Goal: Register for event/course

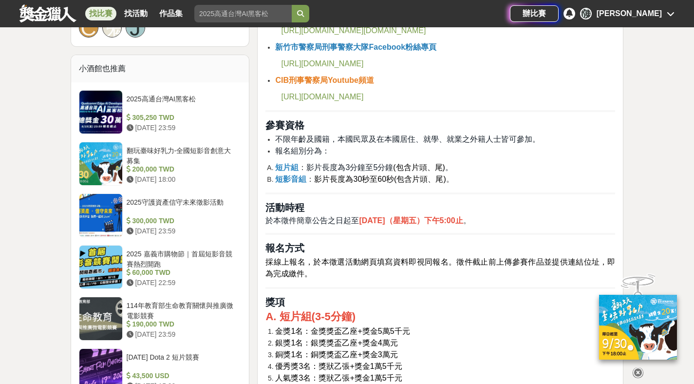
scroll to position [820, 0]
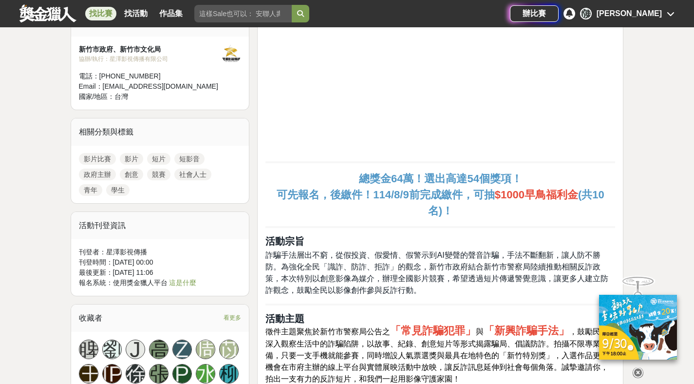
scroll to position [394, 0]
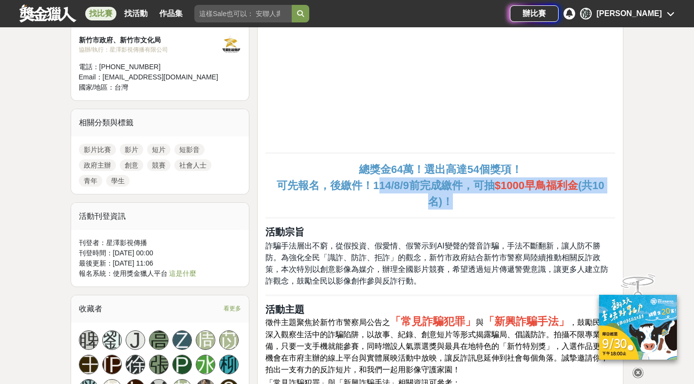
drag, startPoint x: 376, startPoint y: 186, endPoint x: 482, endPoint y: 205, distance: 107.9
click at [441, 205] on p "總獎金64萬！選出高達54個獎項！ 可先報名，後繳件！114/8/9前完成繳件，可抽 $1000早鳥福利金 (共10名)！" at bounding box center [441, 185] width 350 height 48
click at [441, 208] on p "總獎金64萬！選出高達54個獎項！ 可先報名，後繳件！114/8/9前完成繳件，可抽 $1000早鳥福利金 (共10名)！" at bounding box center [441, 185] width 350 height 48
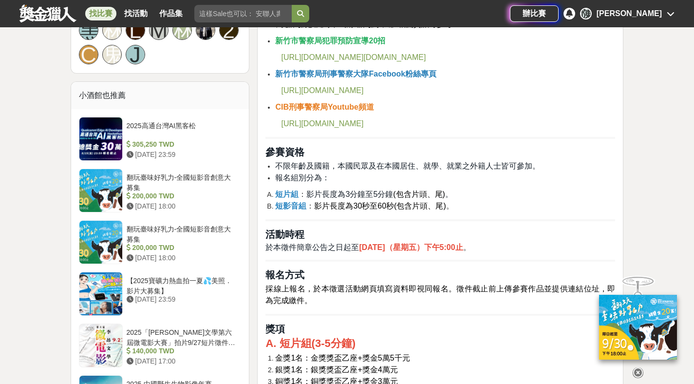
scroll to position [753, 0]
drag, startPoint x: 267, startPoint y: 249, endPoint x: 361, endPoint y: 259, distance: 94.6
click at [361, 260] on hr at bounding box center [441, 260] width 350 height 2
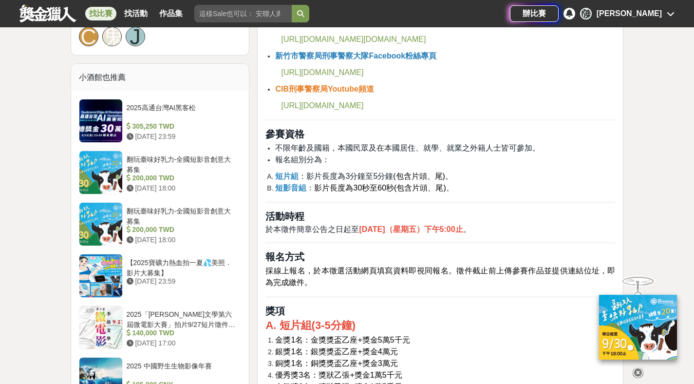
scroll to position [772, 0]
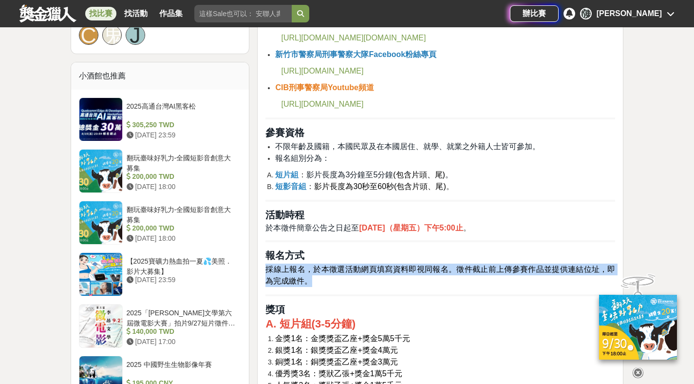
drag, startPoint x: 267, startPoint y: 269, endPoint x: 381, endPoint y: 286, distance: 115.6
click at [381, 286] on p "採線上報名，於本徵選活動網頁填寫資料即視同報名。徵件截止前上傳參賽作品並提供連結位址，即為完成繳件。" at bounding box center [441, 275] width 350 height 23
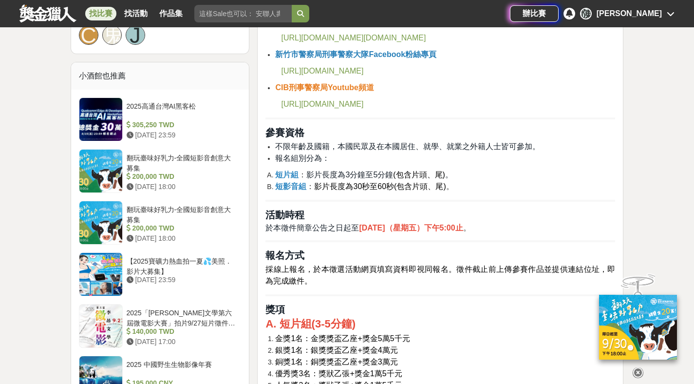
click at [381, 286] on p "採線上報名，於本徵選活動網頁填寫資料即視同報名。徵件截止前上傳參賽作品並提供連結位址，即為完成繳件。" at bounding box center [441, 275] width 350 height 23
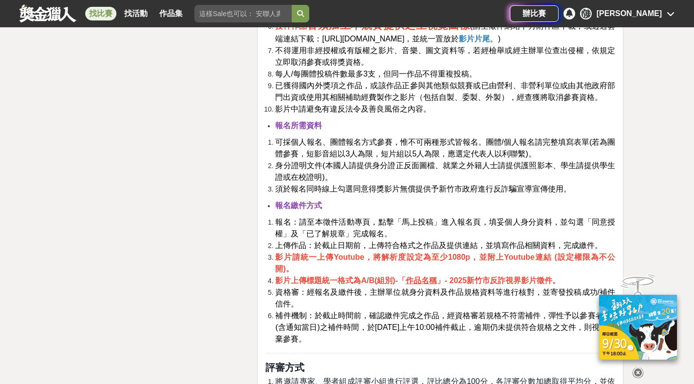
scroll to position [1789, 0]
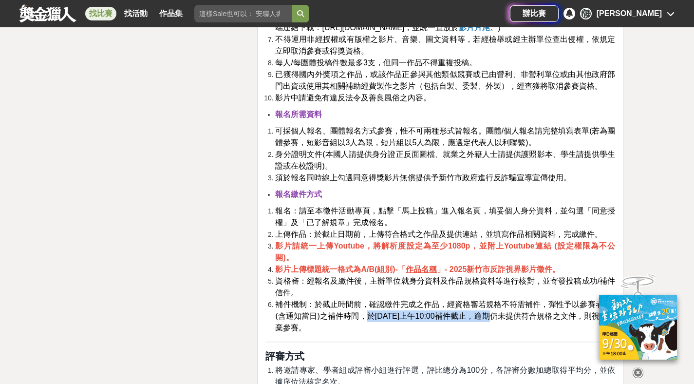
drag, startPoint x: 365, startPoint y: 318, endPoint x: 486, endPoint y: 306, distance: 121.5
click at [441, 305] on span "補件機制：於截止時間前，確認繳件完成之作品，經資格審若規格不符需補件，彈性予以參賽者2日(含通知當日)之補件時間，於[DATE]上午10:00補件截止，逾期仍…" at bounding box center [445, 316] width 340 height 32
click at [441, 288] on li "資格審：經報名及繳件後，主辦單位就身分資料及作品規格資料等進行核對，並寄發投稿成功/補件信件。" at bounding box center [445, 286] width 340 height 23
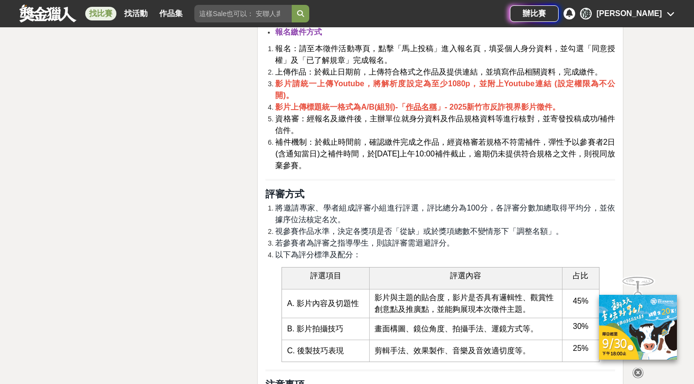
scroll to position [1976, 0]
